Goal: Task Accomplishment & Management: Manage account settings

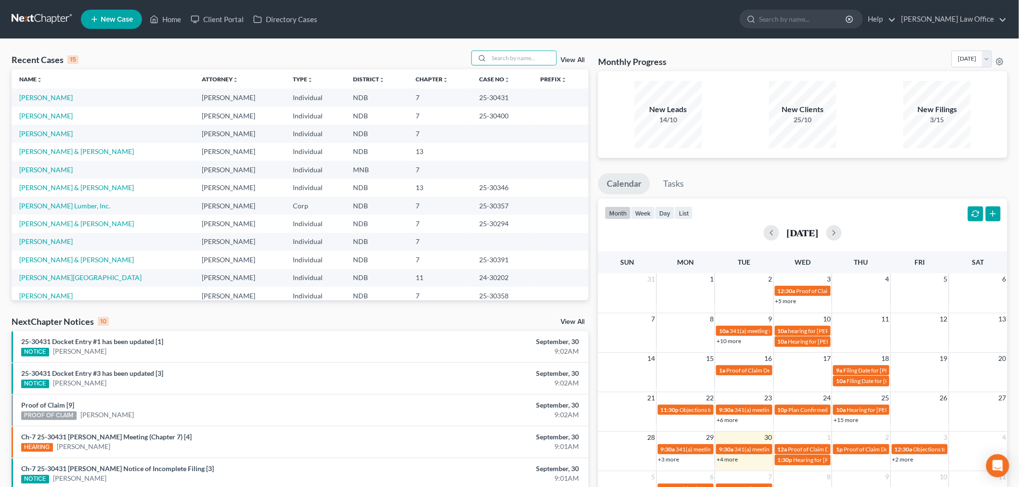
click at [514, 63] on input "search" at bounding box center [522, 58] width 67 height 14
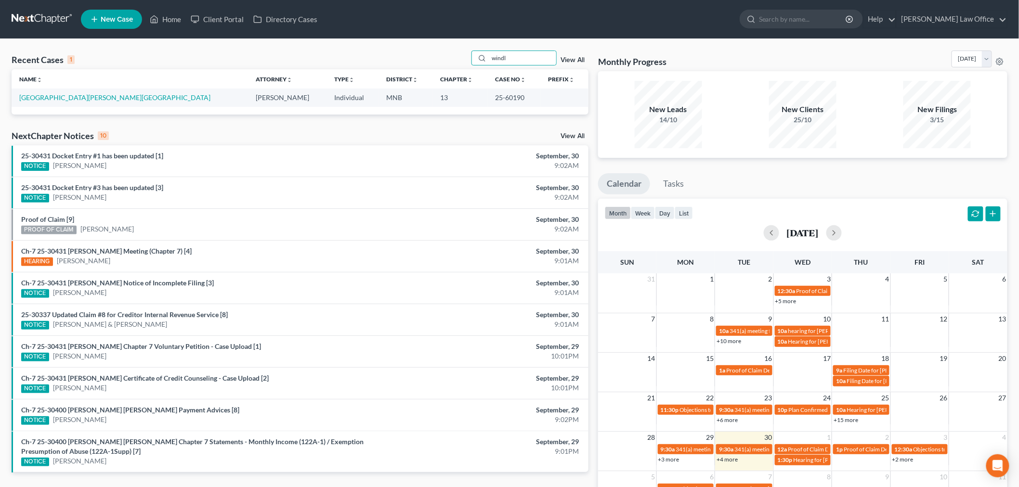
type input "windl"
click at [55, 92] on td "[GEOGRAPHIC_DATA][PERSON_NAME][GEOGRAPHIC_DATA]" at bounding box center [130, 98] width 236 height 18
click at [53, 97] on link "[GEOGRAPHIC_DATA][PERSON_NAME][GEOGRAPHIC_DATA]" at bounding box center [114, 97] width 191 height 8
select select "4"
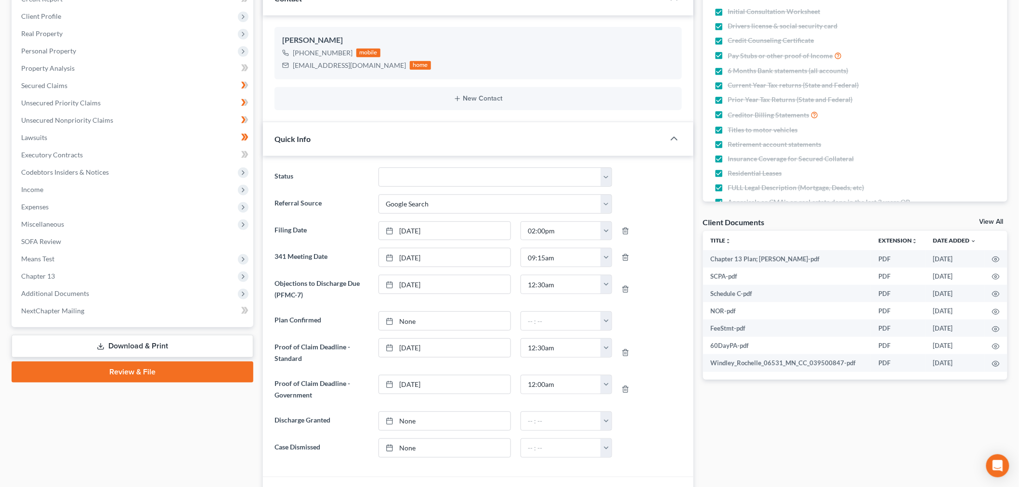
scroll to position [160, 0]
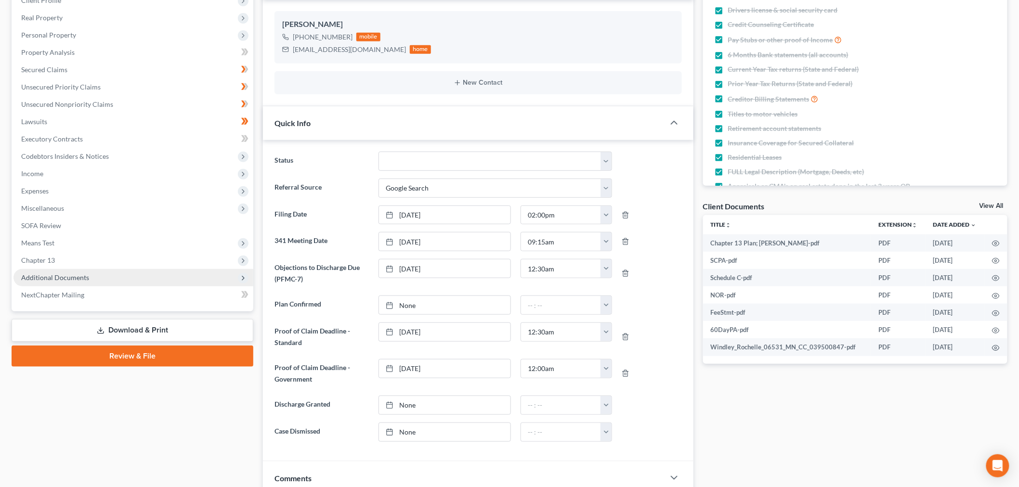
click at [84, 274] on span "Additional Documents" at bounding box center [55, 278] width 68 height 8
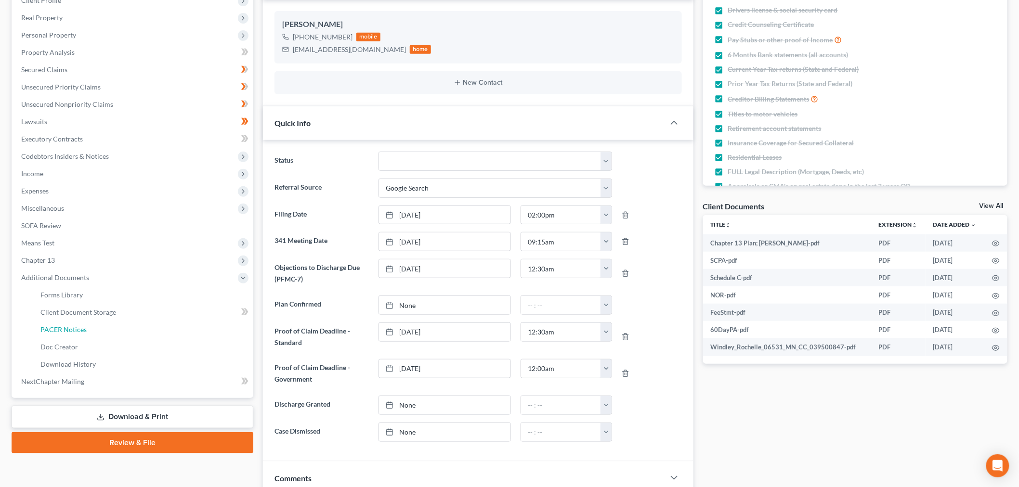
drag, startPoint x: 53, startPoint y: 331, endPoint x: 266, endPoint y: 350, distance: 213.2
click at [53, 331] on span "PACER Notices" at bounding box center [63, 330] width 46 height 8
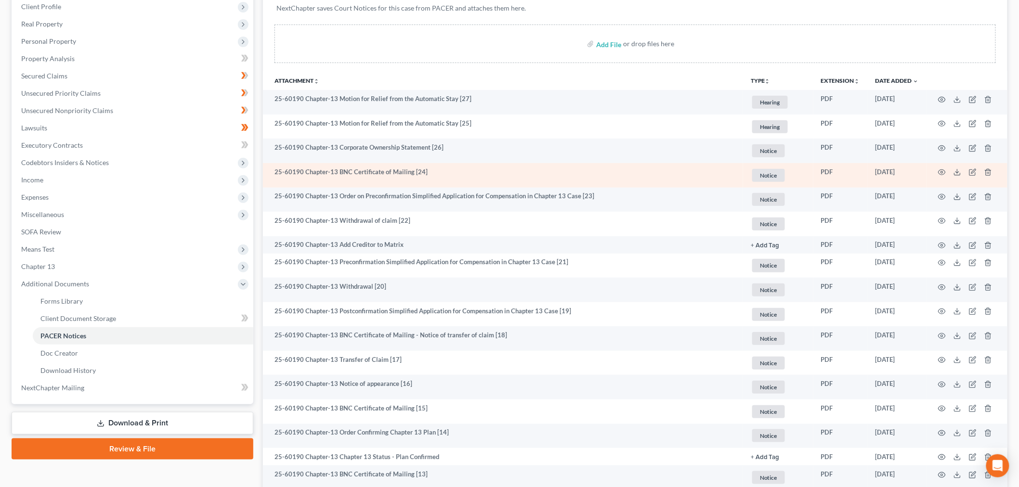
scroll to position [160, 0]
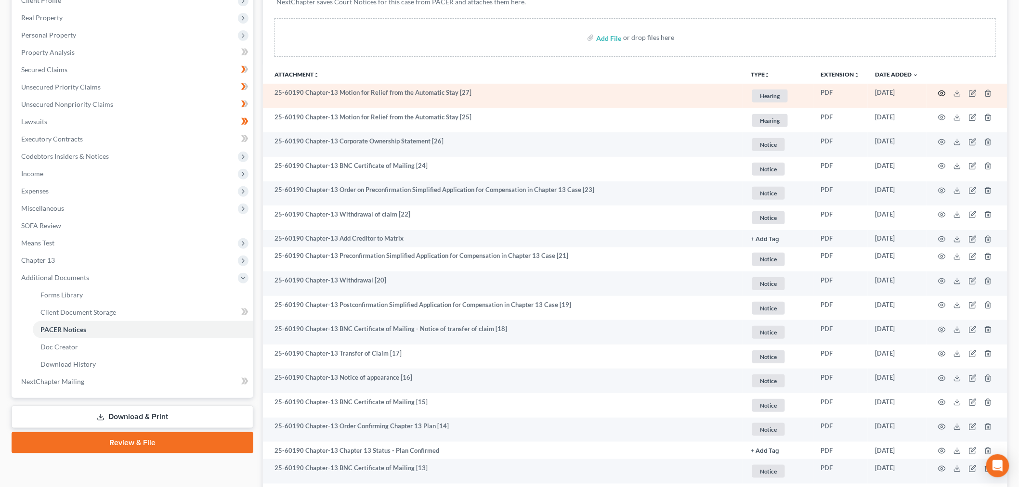
click at [941, 95] on icon "button" at bounding box center [942, 94] width 8 height 8
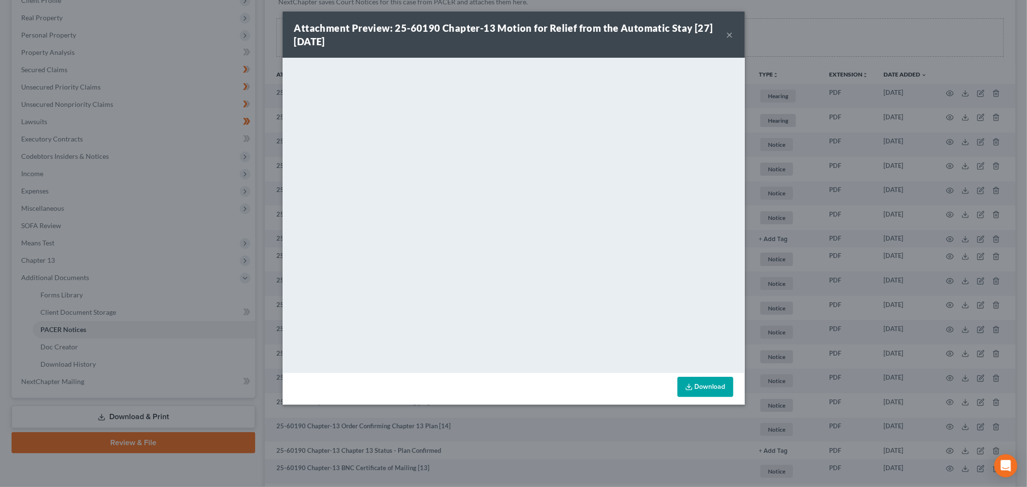
click at [724, 35] on div "Attachment Preview: 25-60190 Chapter-13 Motion for Relief from the Automatic St…" at bounding box center [510, 34] width 432 height 27
click at [731, 35] on button "×" at bounding box center [730, 35] width 7 height 12
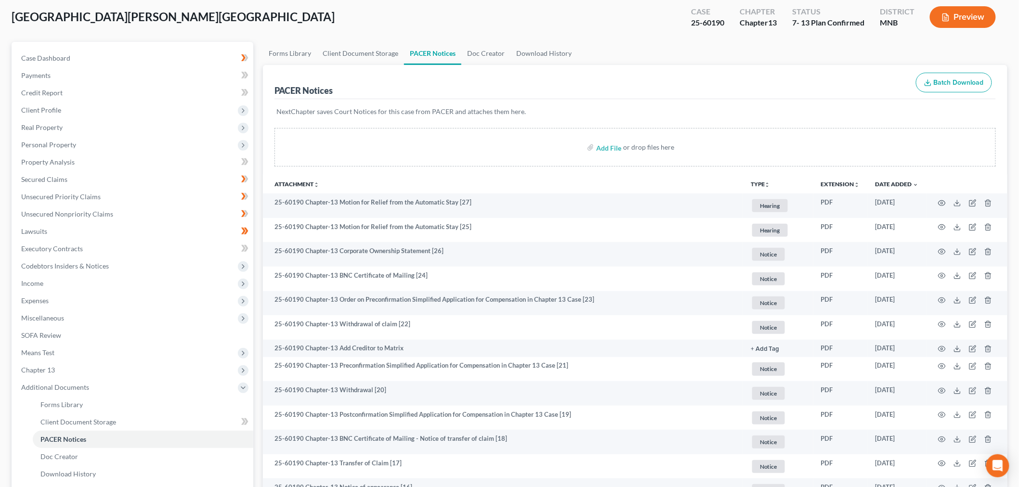
scroll to position [0, 0]
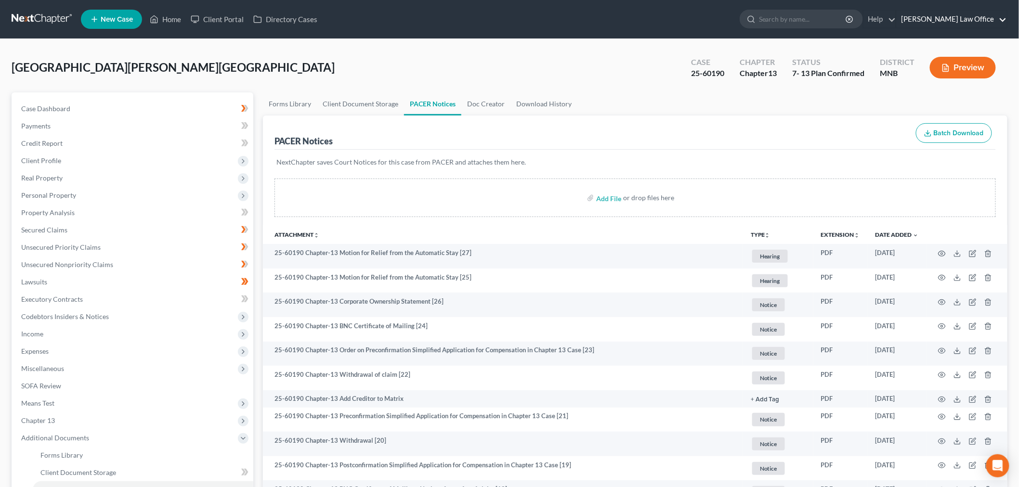
click at [969, 14] on link "[PERSON_NAME] Law Office" at bounding box center [952, 19] width 110 height 17
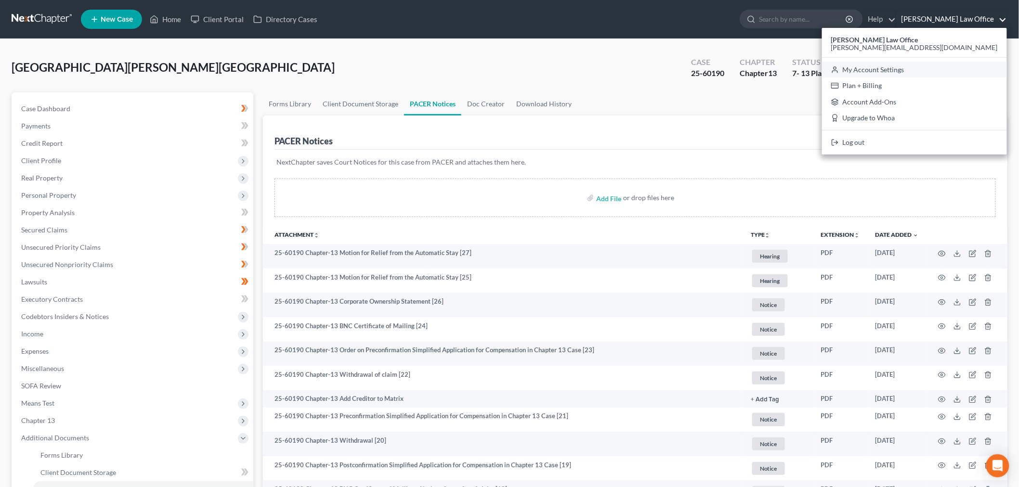
click at [945, 72] on link "My Account Settings" at bounding box center [914, 70] width 185 height 16
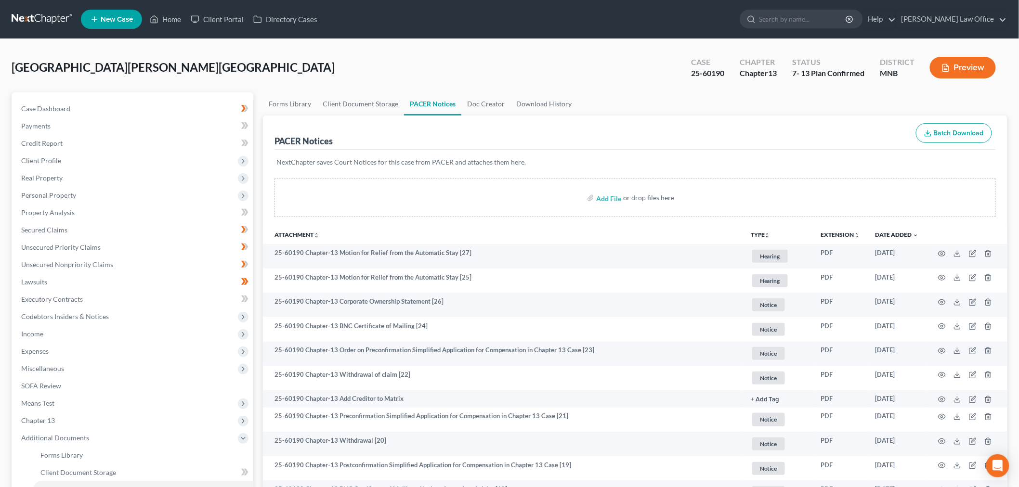
select select "23"
select select "29"
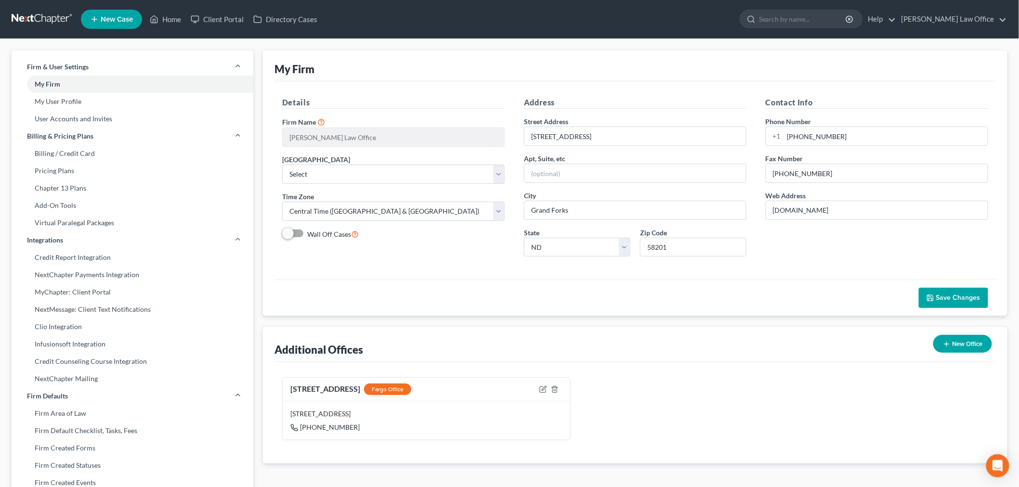
click at [378, 288] on div "Save Changes" at bounding box center [635, 298] width 721 height 36
click at [82, 114] on link "User Accounts and Invites" at bounding box center [133, 118] width 242 height 17
select select "0"
select select "1"
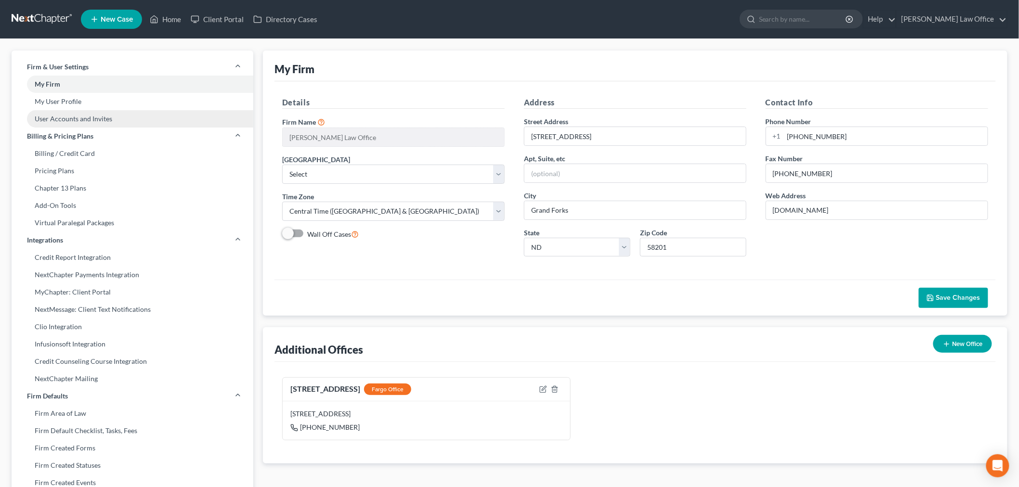
select select "0"
select select "2"
select select "1"
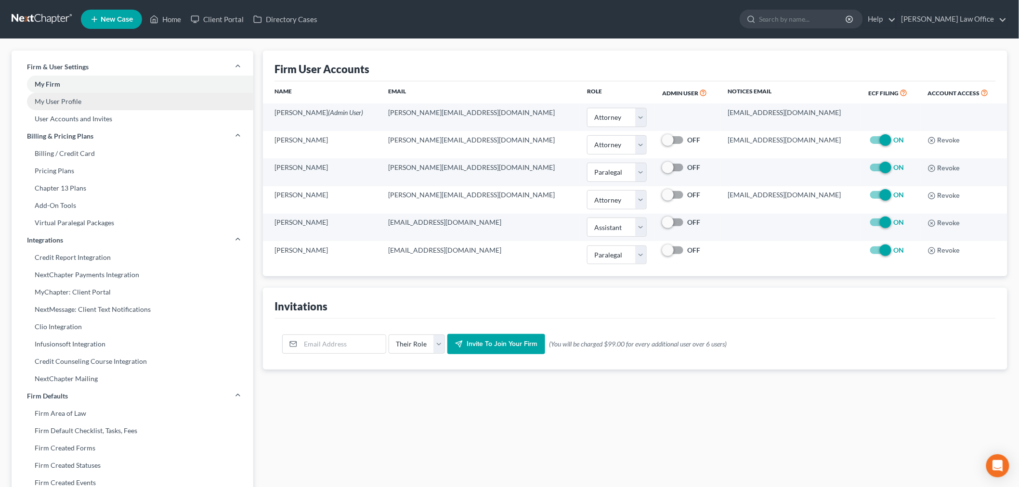
click at [78, 104] on link "My User Profile" at bounding box center [133, 101] width 242 height 17
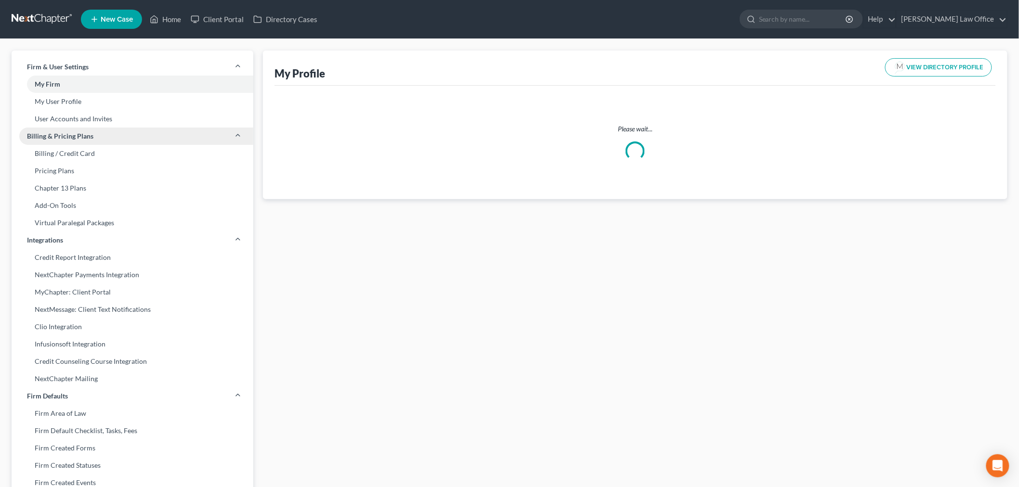
select select "29"
select select "60"
select select "attorney"
select select "1"
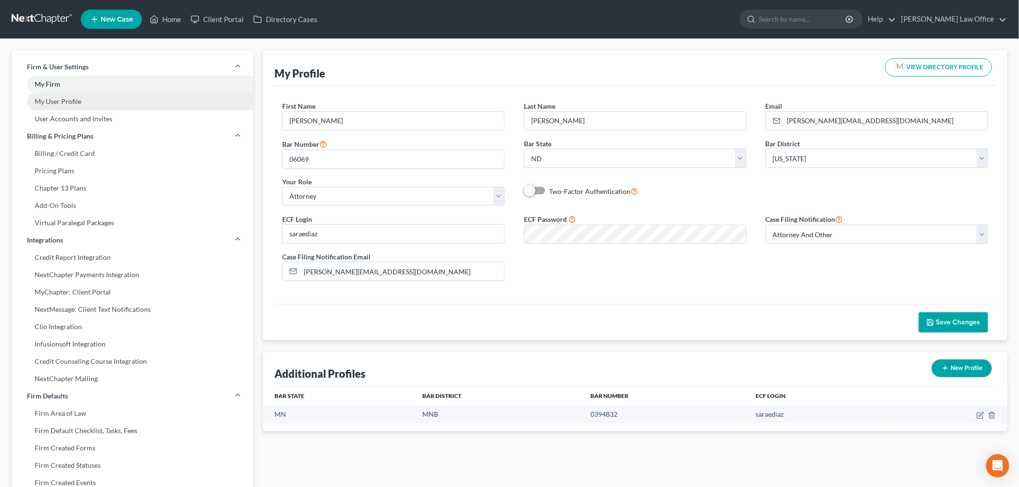
click at [61, 100] on link "My User Profile" at bounding box center [133, 101] width 242 height 17
click at [60, 100] on link "My User Profile" at bounding box center [133, 101] width 242 height 17
drag, startPoint x: 89, startPoint y: 118, endPoint x: 116, endPoint y: 115, distance: 27.2
click at [90, 117] on link "User Accounts and Invites" at bounding box center [133, 118] width 242 height 17
select select "0"
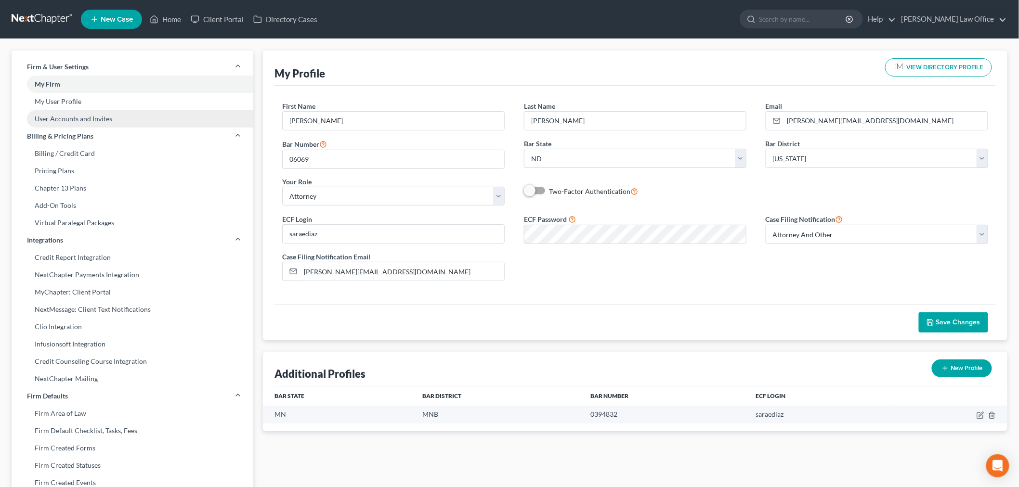
select select "0"
select select "1"
select select "0"
select select "2"
select select "1"
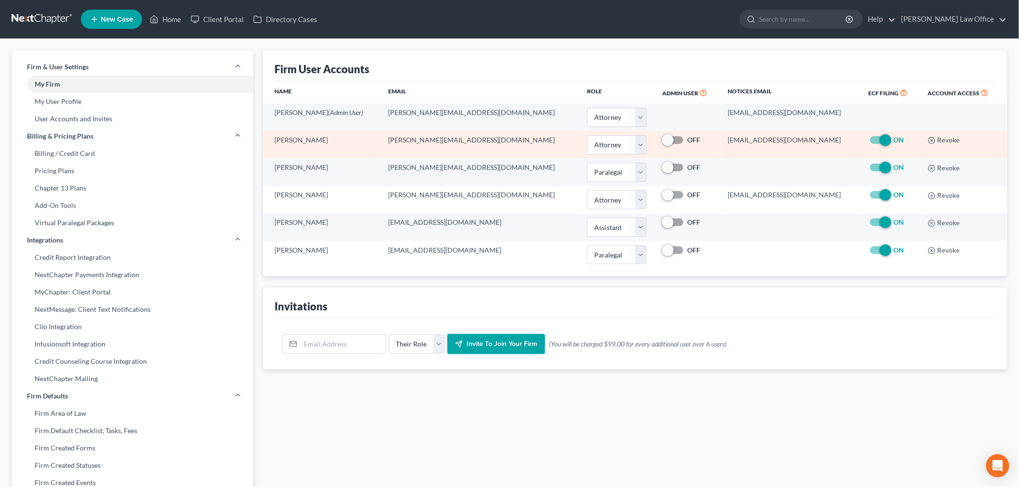
click at [687, 142] on label "OFF" at bounding box center [693, 140] width 13 height 10
click at [691, 142] on input "OFF" at bounding box center [694, 138] width 6 height 6
checkbox input "true"
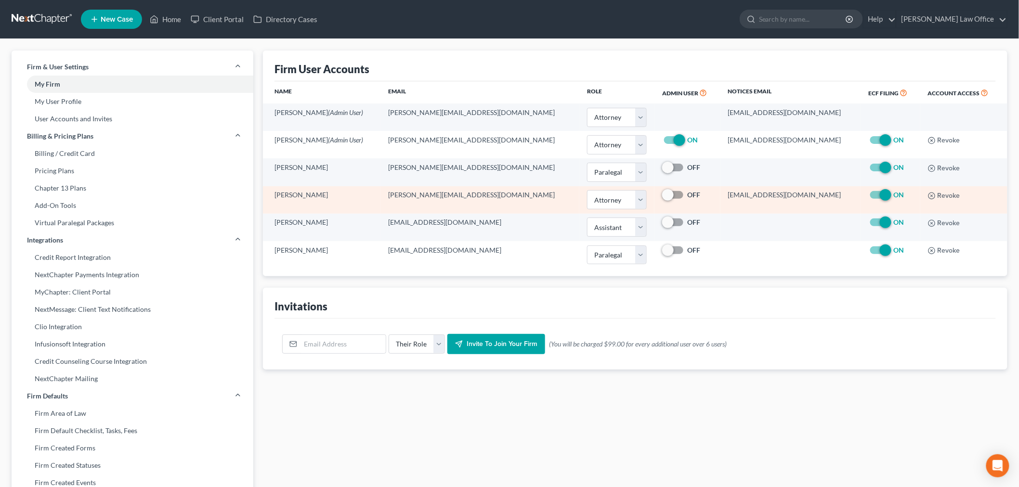
click at [687, 193] on label "OFF" at bounding box center [693, 195] width 13 height 10
click at [691, 193] on input "OFF" at bounding box center [694, 193] width 6 height 6
click at [687, 190] on label "ON" at bounding box center [692, 195] width 11 height 10
click at [691, 190] on input "ON" at bounding box center [694, 193] width 6 height 6
checkbox input "false"
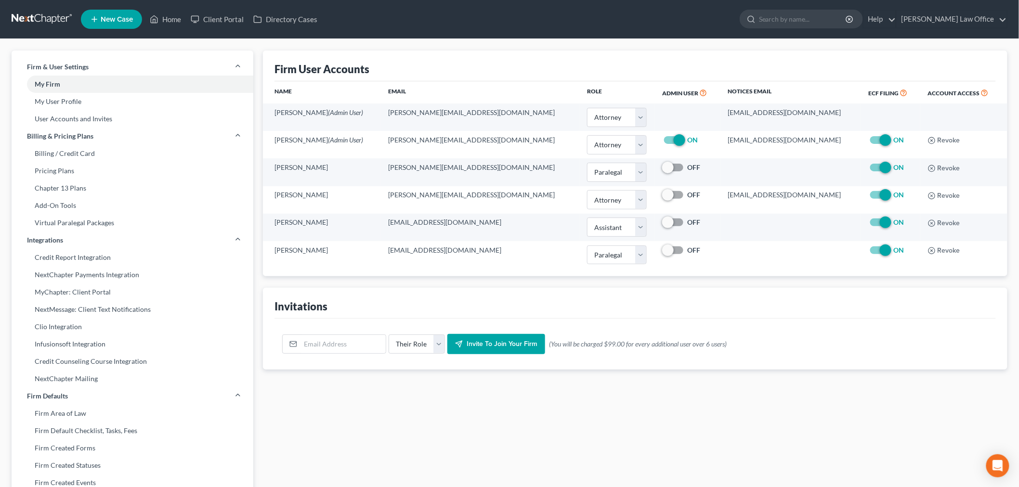
click at [41, 14] on link at bounding box center [43, 19] width 62 height 17
